Goal: Task Accomplishment & Management: Use online tool/utility

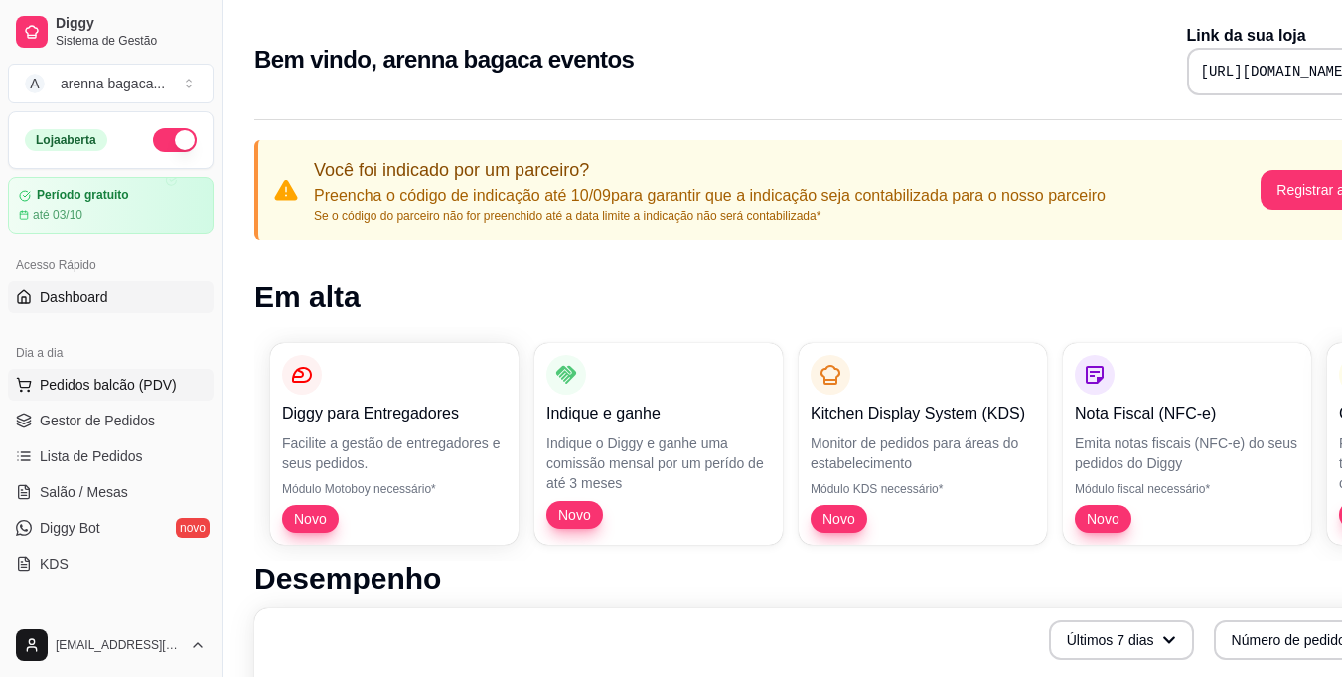
click at [36, 385] on button "Pedidos balcão (PDV)" at bounding box center [111, 385] width 206 height 32
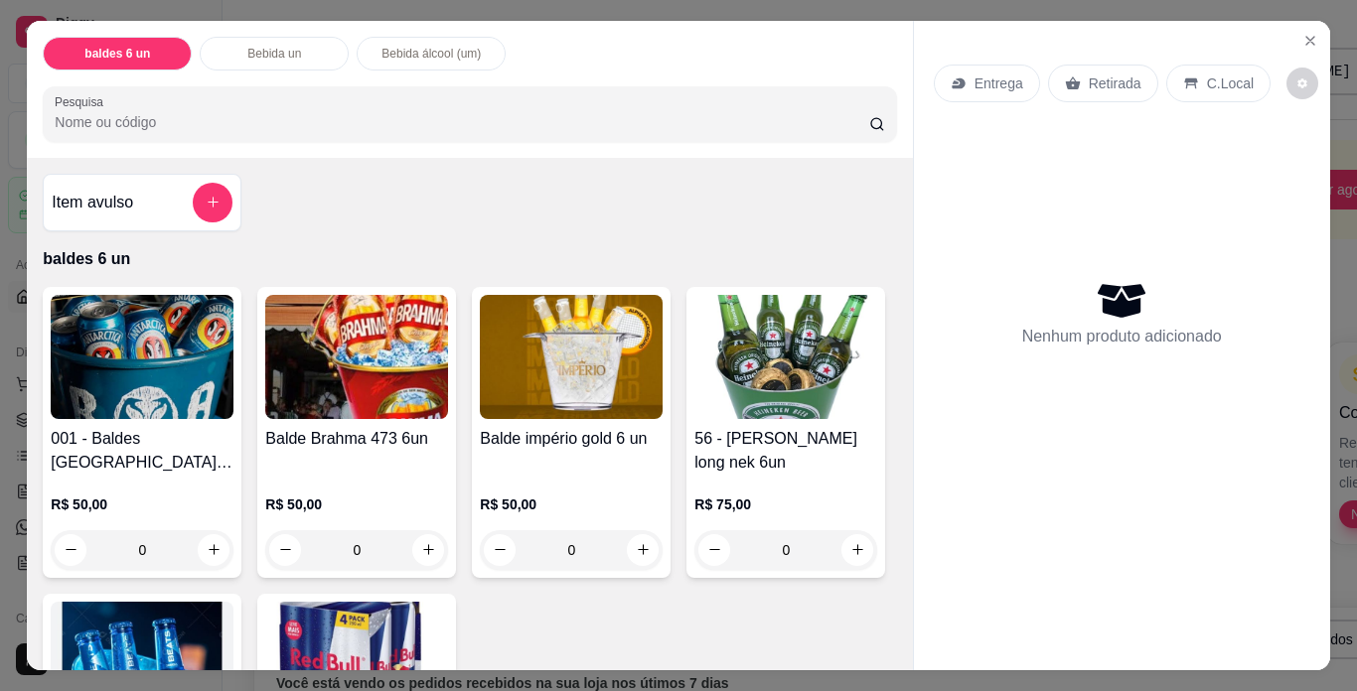
click at [269, 46] on p "Bebida un" at bounding box center [274, 54] width 54 height 16
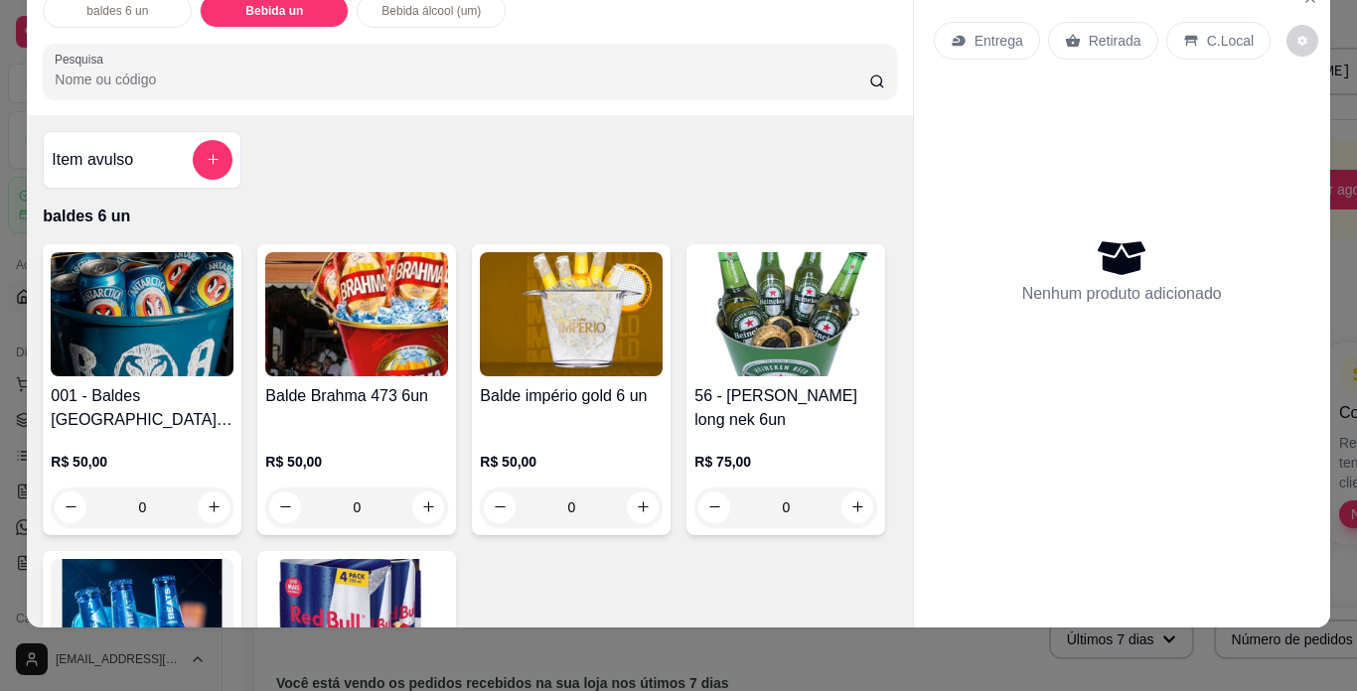
click at [810, 352] on div "001 - Baldes [GEOGRAPHIC_DATA] 473 (6un) R$ 50,00 0 Balde Brahma 473 6un R$ 50,…" at bounding box center [469, 531] width 853 height 574
